Goal: Information Seeking & Learning: Learn about a topic

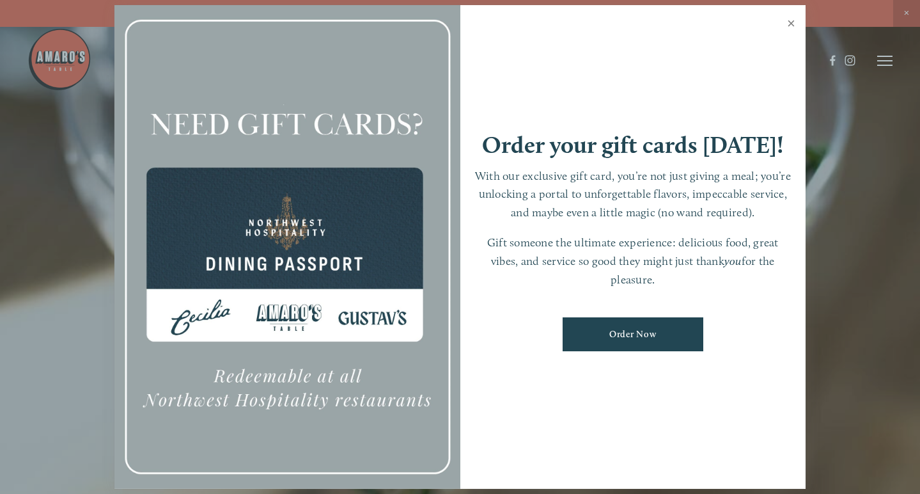
click at [789, 24] on link "Close" at bounding box center [791, 25] width 25 height 36
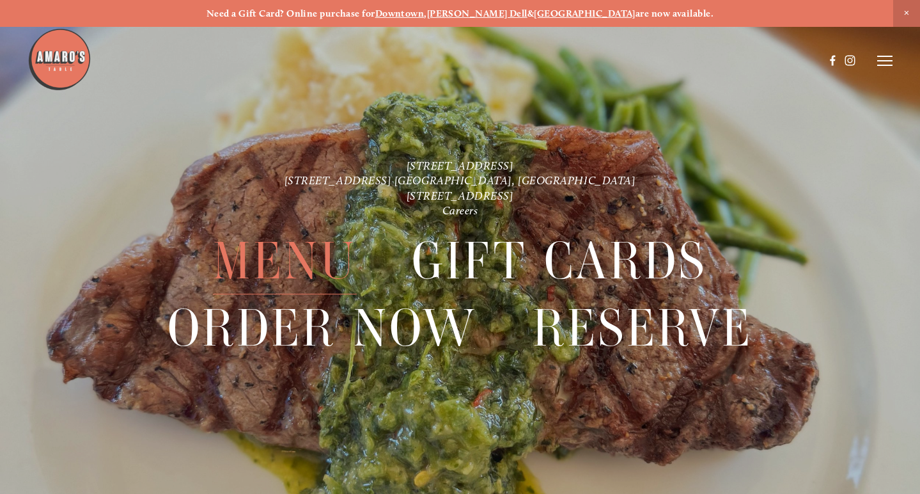
click at [299, 268] on span "Menu" at bounding box center [285, 261] width 144 height 66
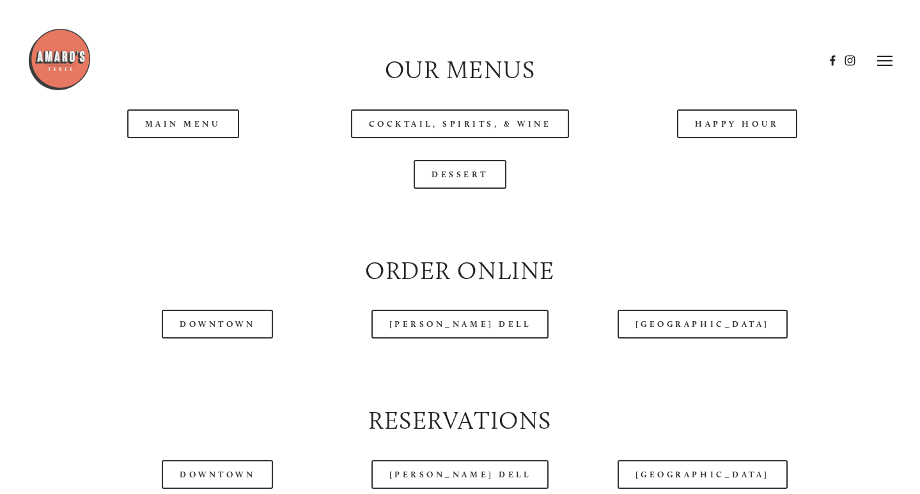
scroll to position [1285, 0]
click at [717, 114] on header "Menu Order Now Visit Gallery 0" at bounding box center [459, 60] width 865 height 121
click at [718, 108] on header "Menu Order Now Visit Gallery 0" at bounding box center [459, 60] width 865 height 121
click at [731, 118] on header "Menu Order Now Visit Gallery 0" at bounding box center [459, 60] width 865 height 121
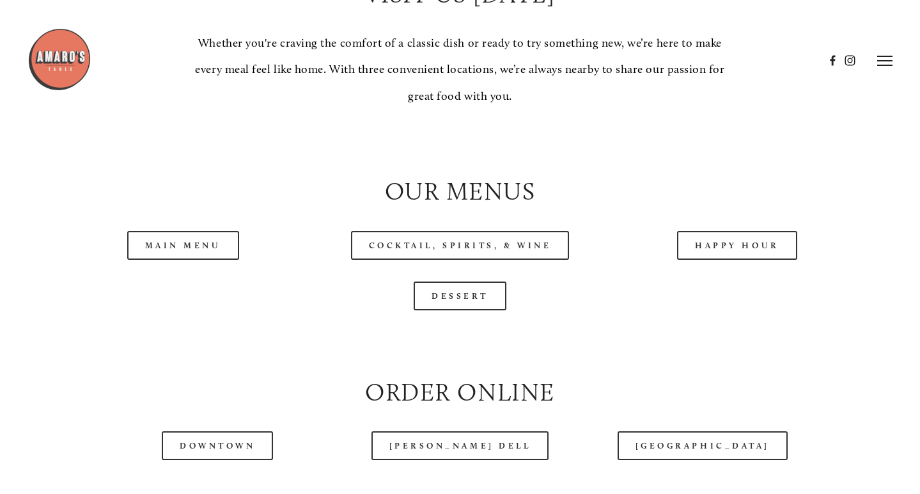
scroll to position [1145, 0]
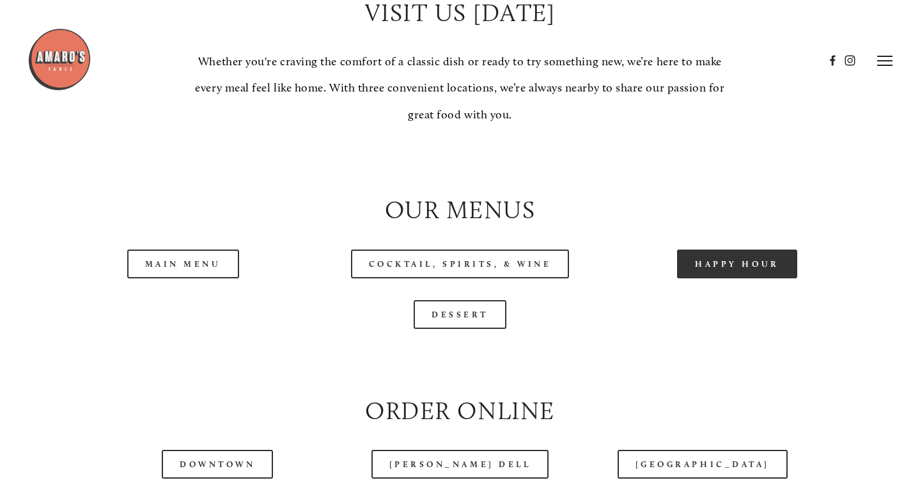
click at [755, 253] on link "Happy Hour" at bounding box center [737, 263] width 120 height 29
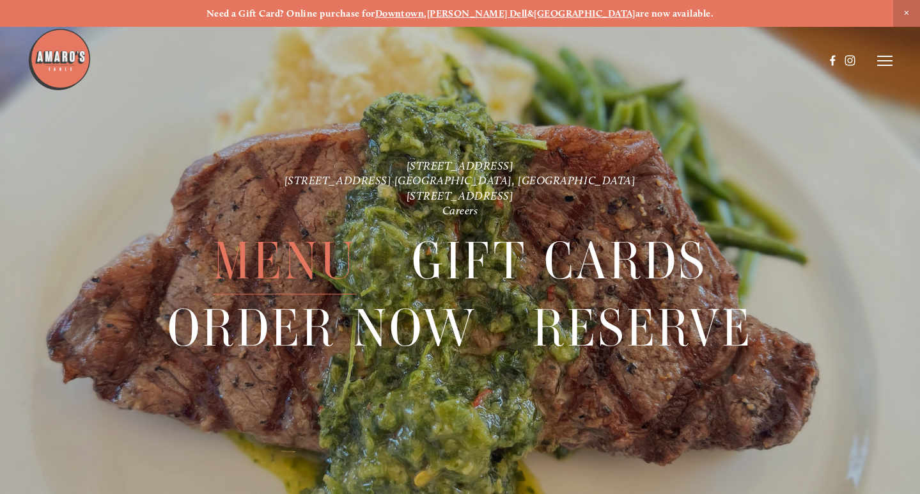
click at [327, 250] on span "Menu" at bounding box center [285, 261] width 144 height 66
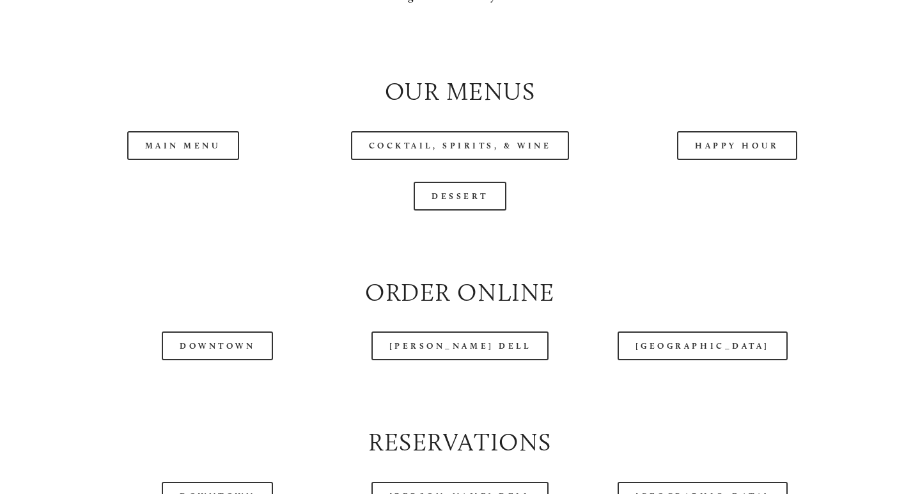
scroll to position [1300, 0]
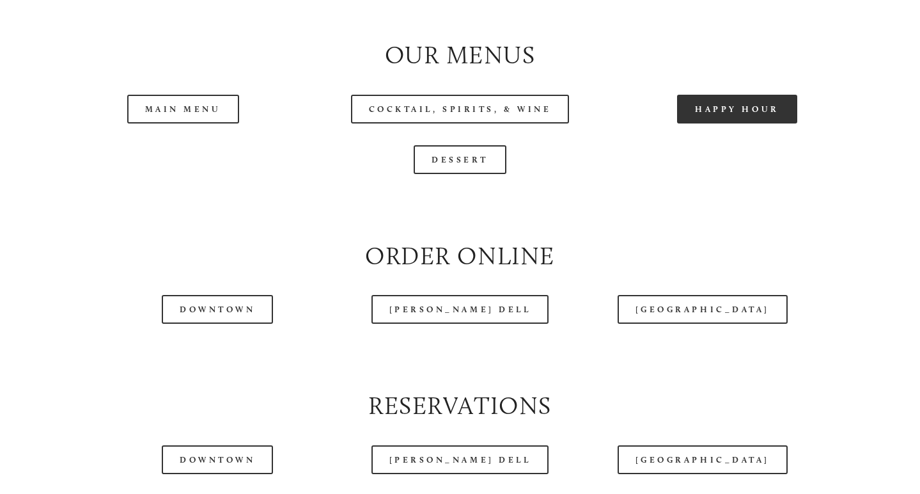
click at [735, 95] on link "Happy Hour" at bounding box center [737, 109] width 120 height 29
